Goal: Find specific page/section: Find specific page/section

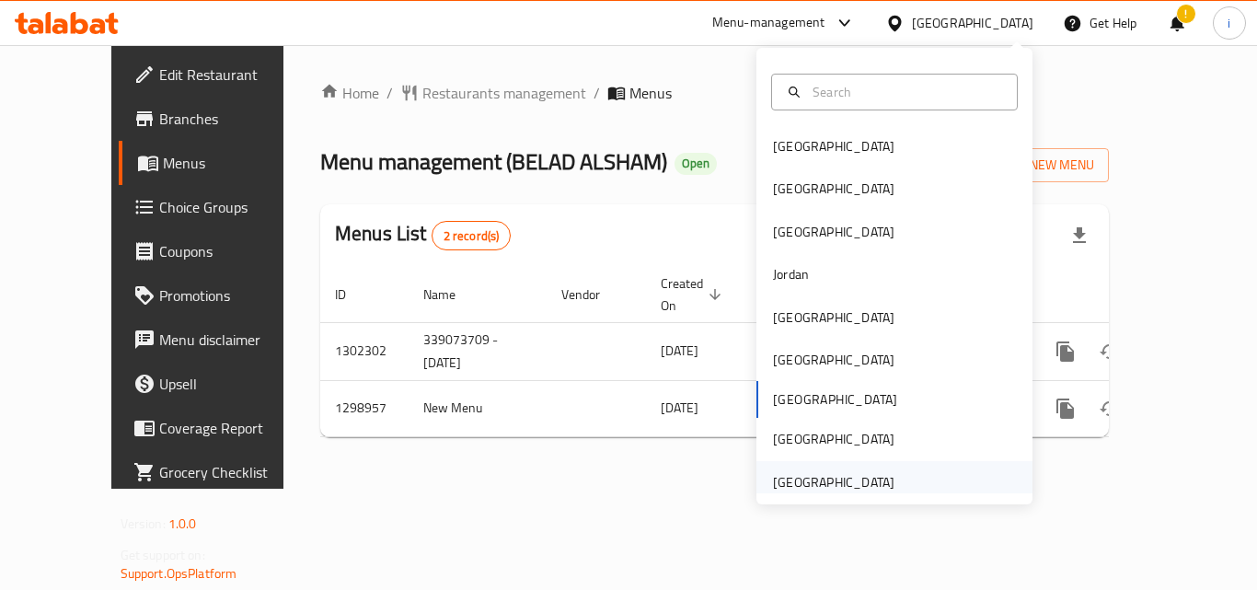
click at [812, 480] on div "[GEOGRAPHIC_DATA]" at bounding box center [833, 482] width 121 height 20
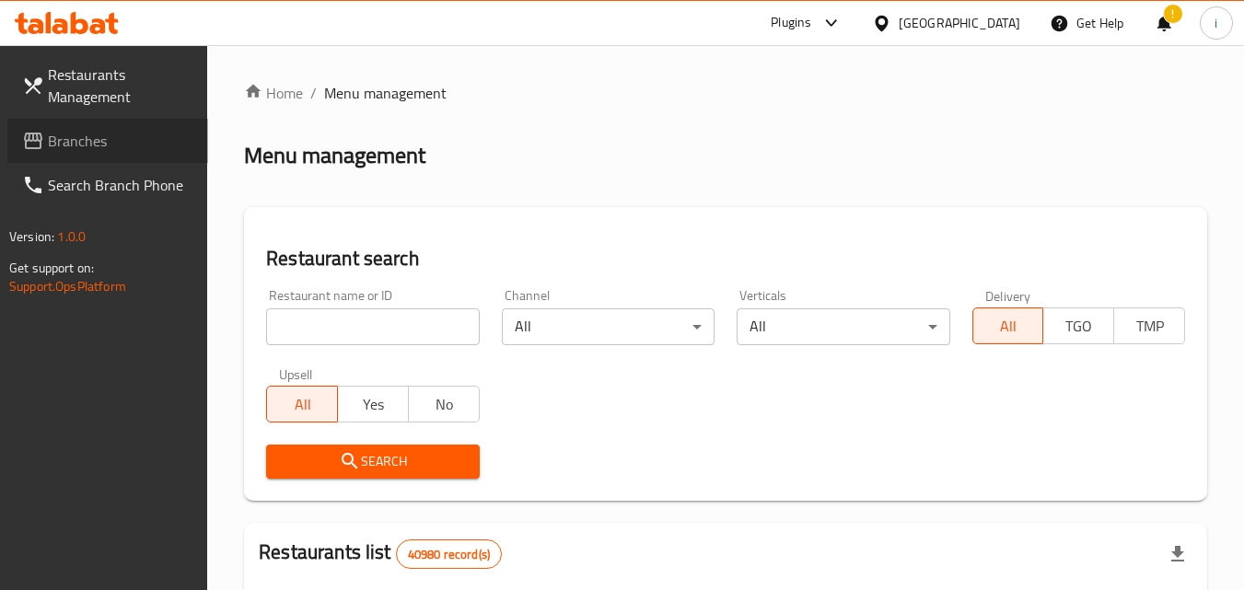
click at [110, 134] on span "Branches" at bounding box center [120, 141] width 145 height 22
